Goal: Entertainment & Leisure: Consume media (video, audio)

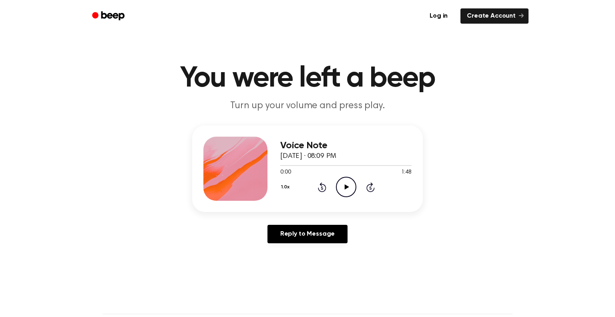
click at [347, 184] on icon "Play Audio" at bounding box center [346, 187] width 20 height 20
click at [350, 185] on icon "Pause Audio" at bounding box center [346, 187] width 20 height 20
click at [325, 186] on icon at bounding box center [322, 187] width 8 height 10
click at [343, 183] on icon "Play Audio" at bounding box center [346, 187] width 20 height 20
click at [325, 187] on icon at bounding box center [322, 187] width 8 height 10
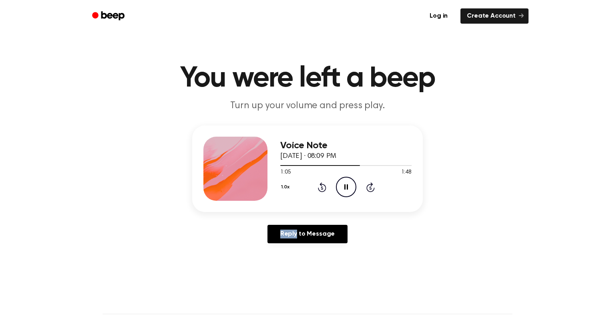
click at [325, 187] on icon at bounding box center [322, 187] width 8 height 10
click at [347, 181] on icon "Play Audio" at bounding box center [346, 187] width 20 height 20
click at [344, 197] on icon "Pause Audio" at bounding box center [346, 187] width 20 height 20
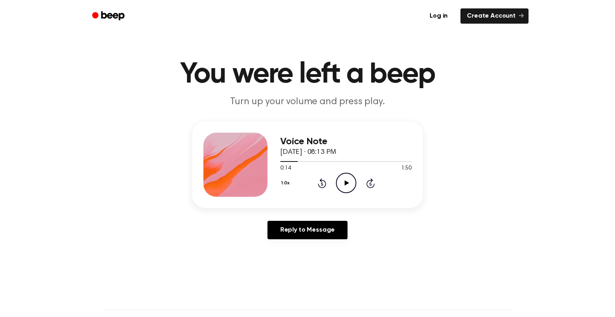
scroll to position [5, 0]
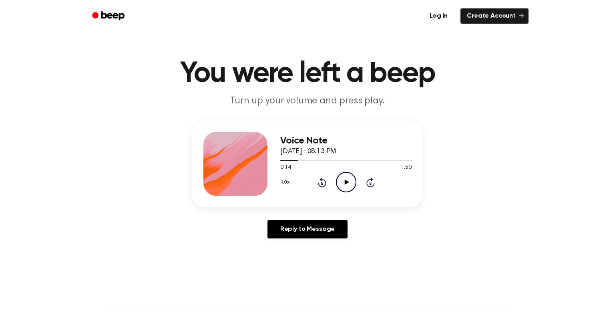
click at [343, 186] on icon "Play Audio" at bounding box center [346, 182] width 20 height 20
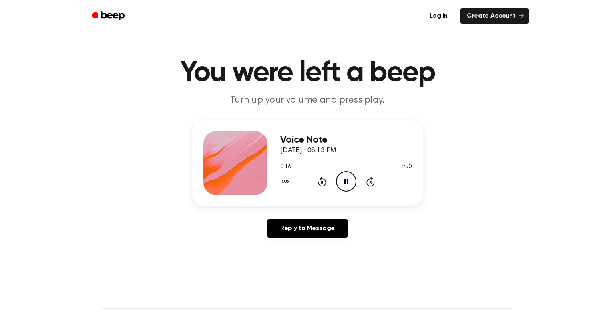
scroll to position [0, 0]
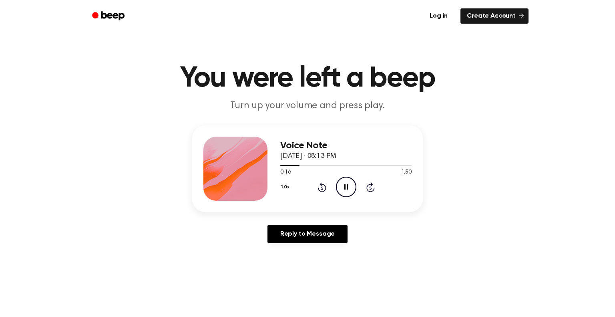
click at [0, 163] on main "You were left a beep Turn up your volume and press play. Voice Note September 2…" at bounding box center [307, 247] width 615 height 494
click at [366, 187] on icon at bounding box center [370, 187] width 8 height 10
click at [341, 183] on icon "Play Audio" at bounding box center [346, 187] width 20 height 20
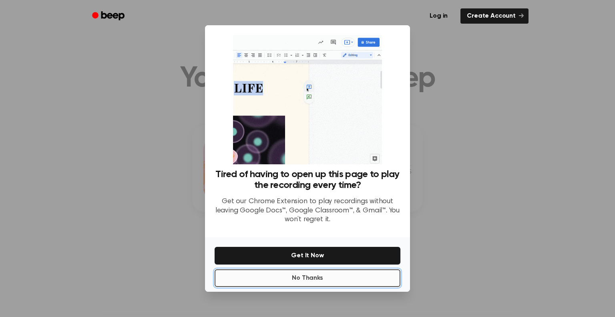
click at [311, 275] on button "No Thanks" at bounding box center [308, 278] width 186 height 18
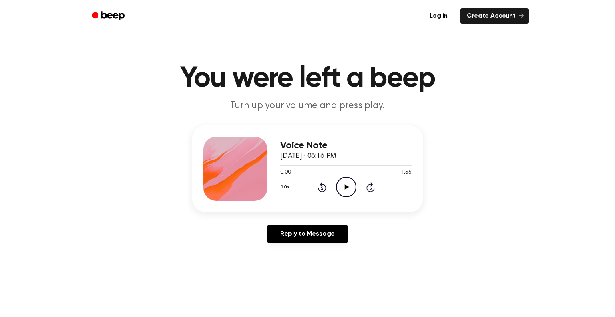
click at [343, 189] on icon "Play Audio" at bounding box center [346, 187] width 20 height 20
click at [342, 189] on icon "Pause Audio" at bounding box center [346, 187] width 20 height 20
click at [342, 189] on icon "Play Audio" at bounding box center [346, 187] width 20 height 20
click at [371, 187] on icon at bounding box center [370, 187] width 2 height 3
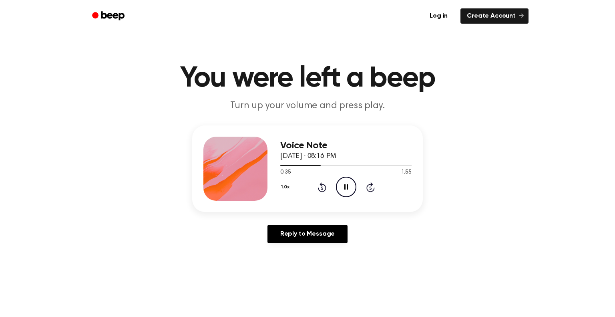
click at [371, 187] on icon at bounding box center [370, 187] width 2 height 3
click at [323, 187] on icon "Rewind 5 seconds" at bounding box center [321, 187] width 9 height 10
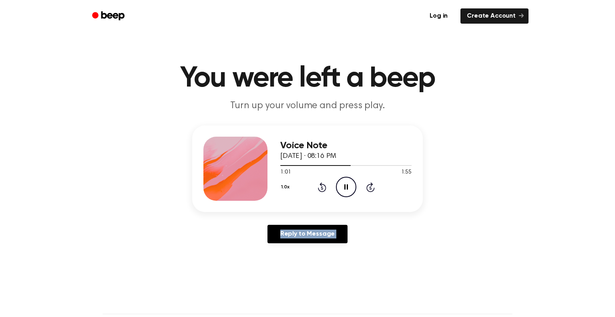
click at [323, 187] on icon "Rewind 5 seconds" at bounding box center [321, 187] width 9 height 10
click at [371, 185] on icon at bounding box center [370, 187] width 8 height 10
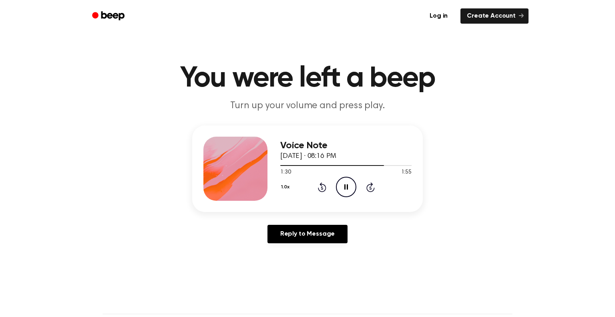
click at [371, 185] on icon at bounding box center [370, 187] width 8 height 10
